Goal: Find specific page/section: Find specific page/section

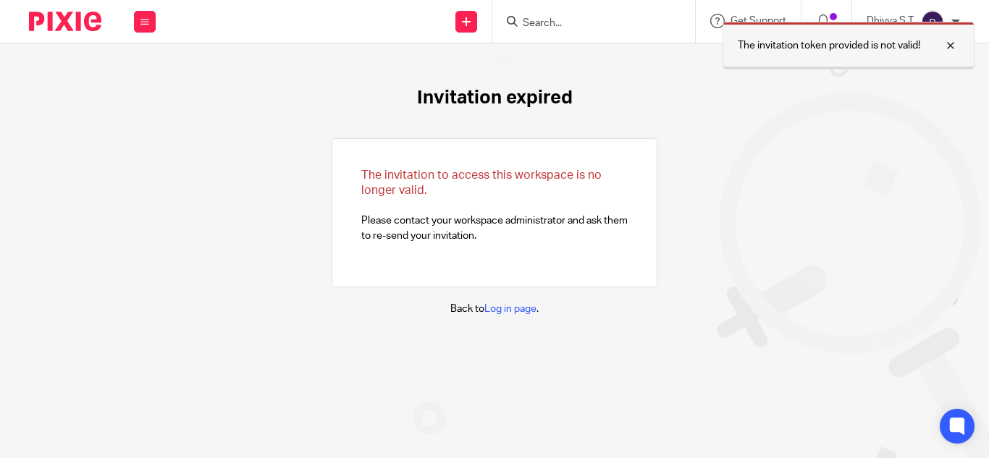
click at [953, 43] on div at bounding box center [939, 45] width 39 height 17
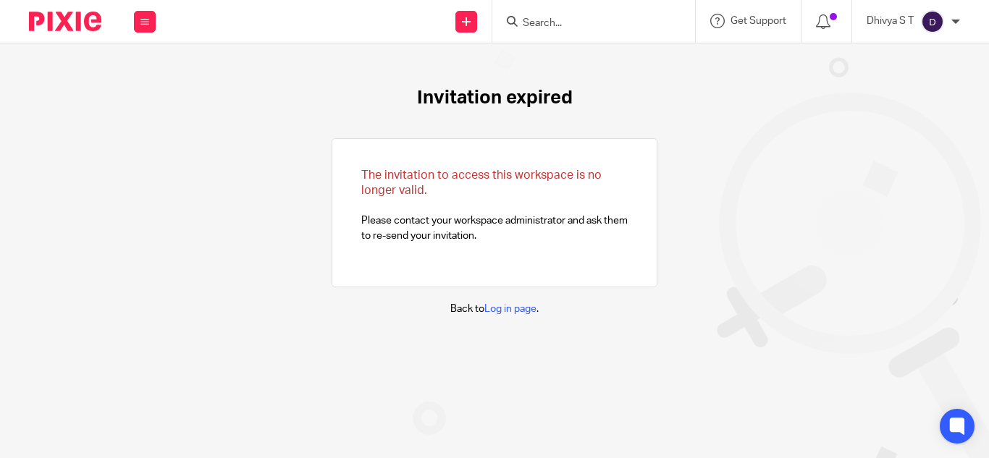
click at [595, 15] on form at bounding box center [598, 21] width 154 height 18
click at [557, 22] on input "Search" at bounding box center [586, 23] width 130 height 13
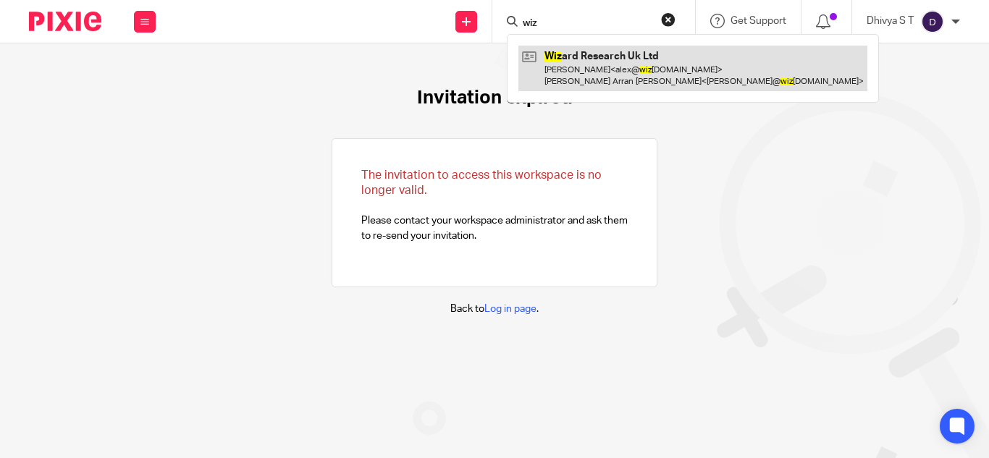
type input "wiz"
click at [620, 59] on link at bounding box center [692, 68] width 349 height 45
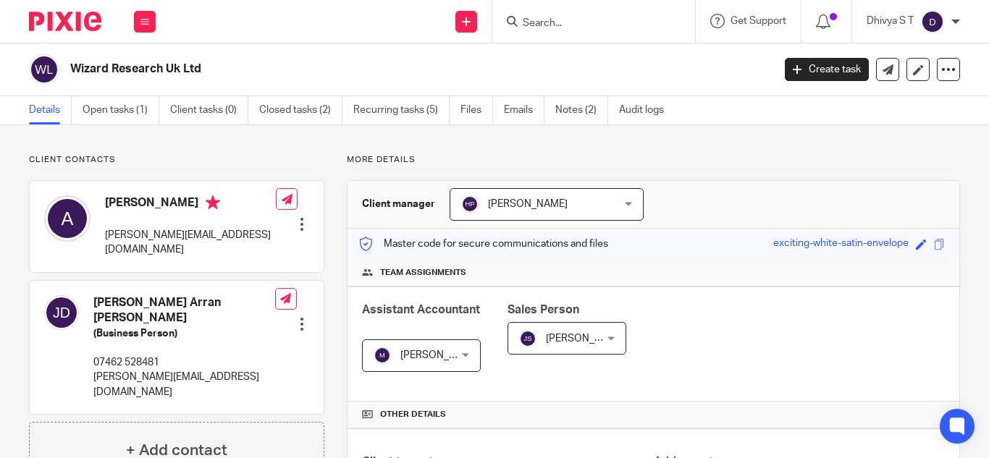
click at [552, 21] on input "Search" at bounding box center [586, 23] width 130 height 13
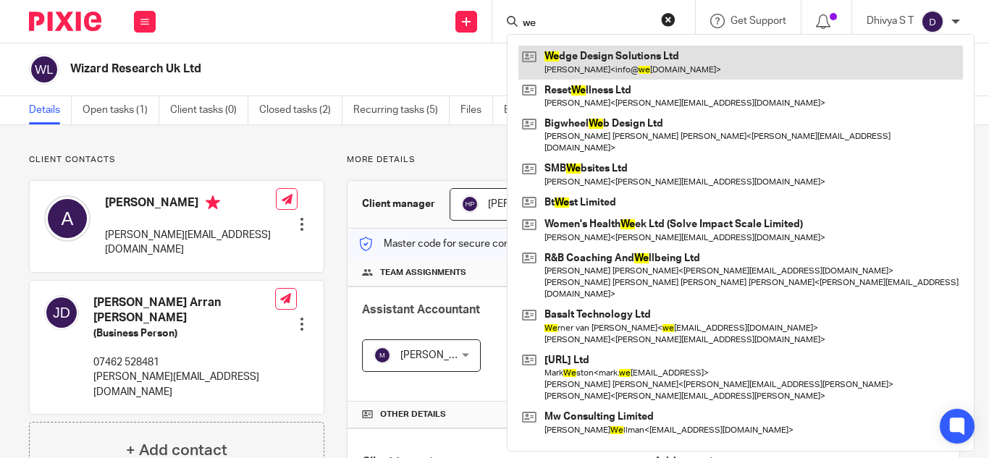
type input "we"
click at [564, 72] on link at bounding box center [740, 62] width 444 height 33
